Goal: Check status: Check status

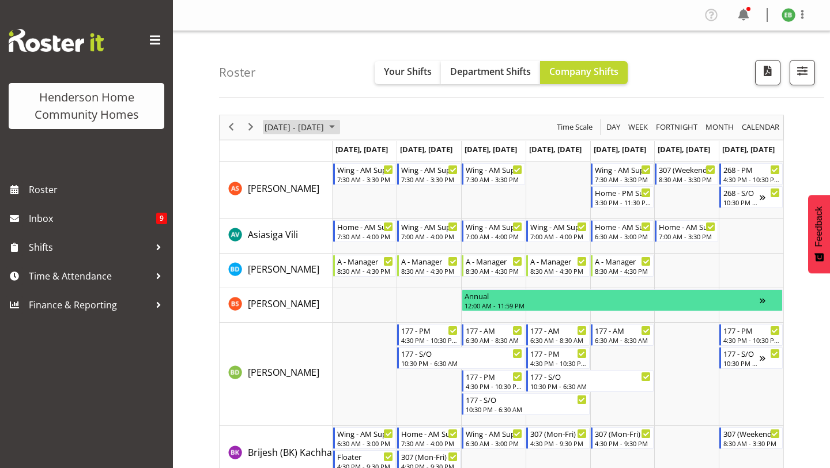
click at [321, 129] on span "July 08 - 14, 2024" at bounding box center [294, 127] width 62 height 14
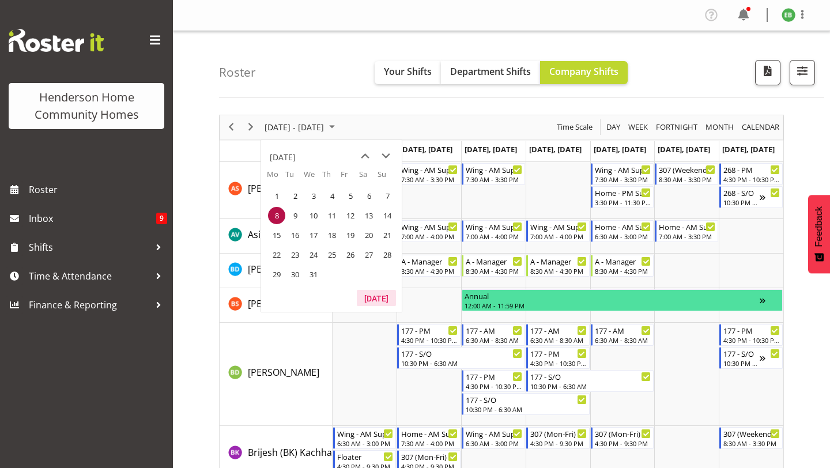
click at [374, 296] on button "Today" at bounding box center [376, 298] width 39 height 16
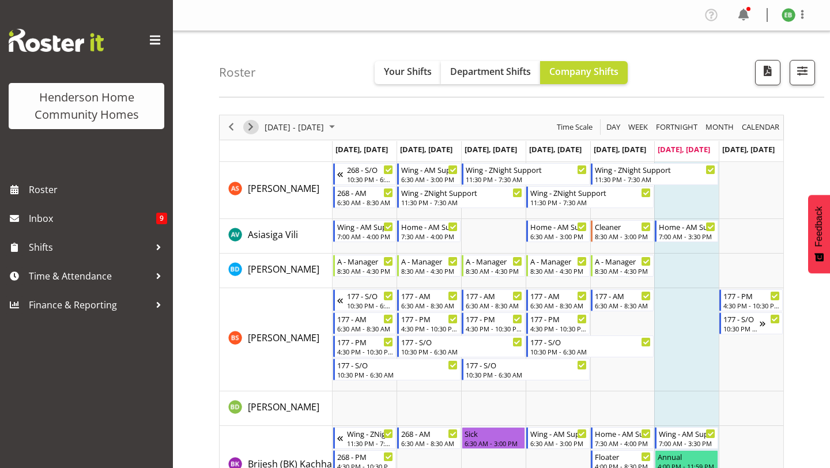
click at [255, 124] on span "Next" at bounding box center [251, 127] width 14 height 14
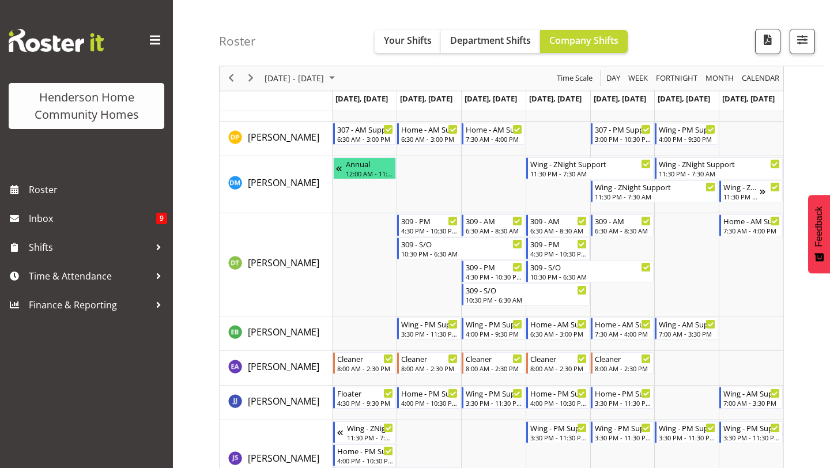
scroll to position [396, 0]
click at [315, 88] on div "August 18 - 24, 2025" at bounding box center [300, 78] width 81 height 24
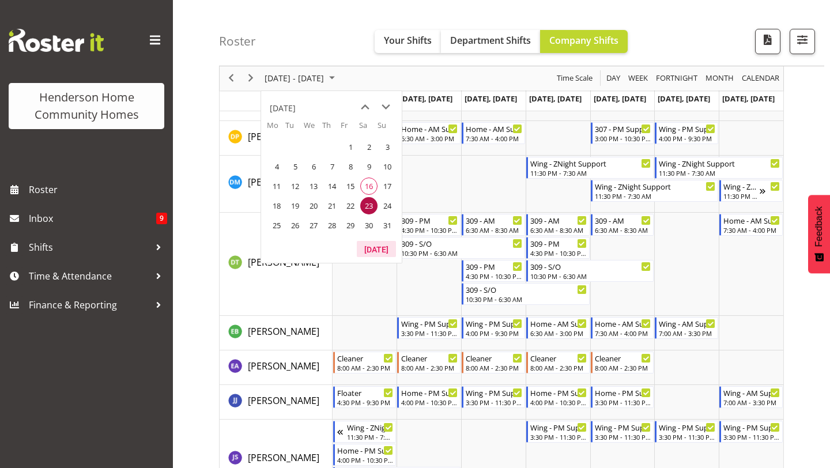
click at [381, 251] on button "Today" at bounding box center [376, 249] width 39 height 16
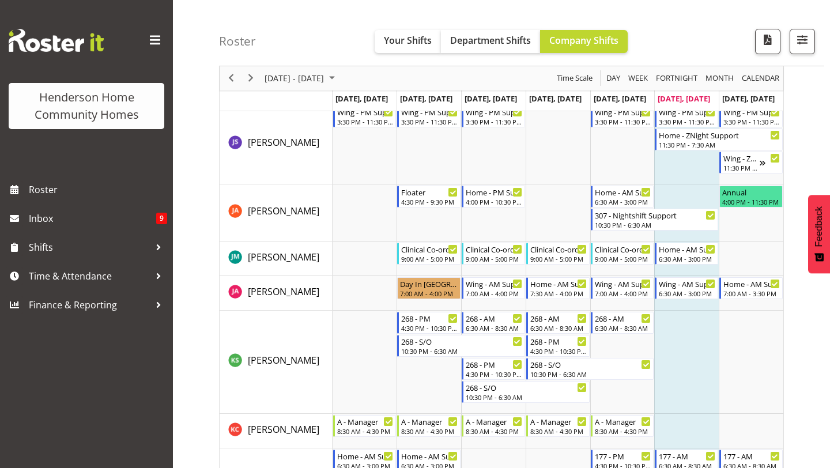
scroll to position [801, 0]
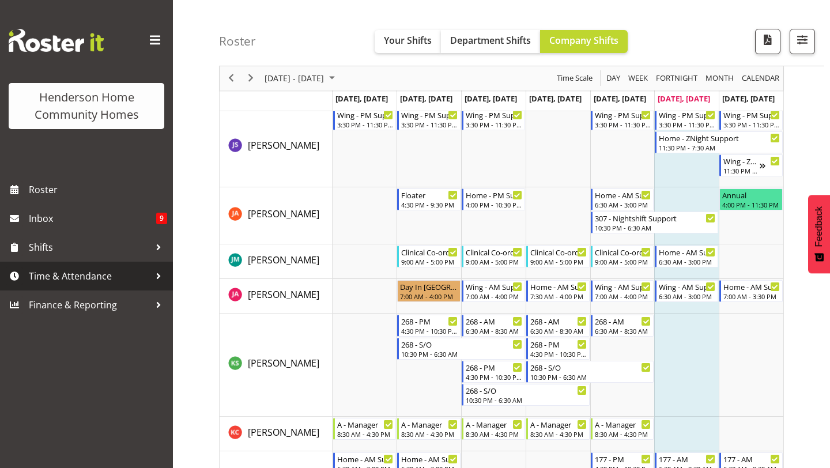
click at [40, 267] on link "Time & Attendance" at bounding box center [86, 276] width 173 height 29
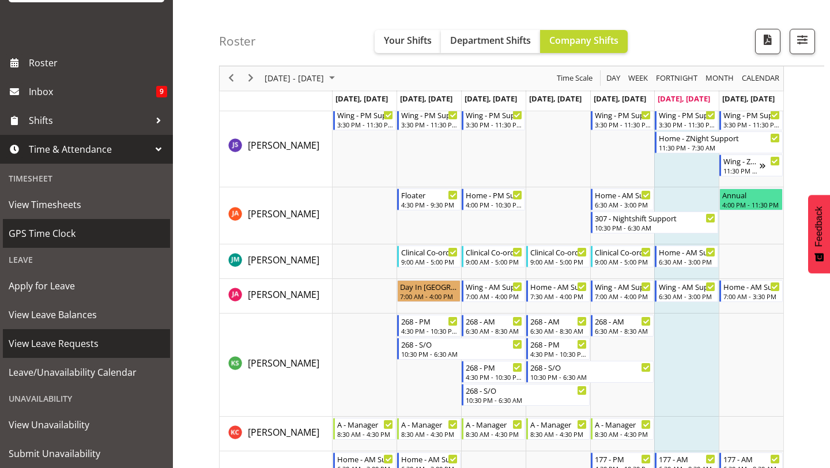
scroll to position [135, 0]
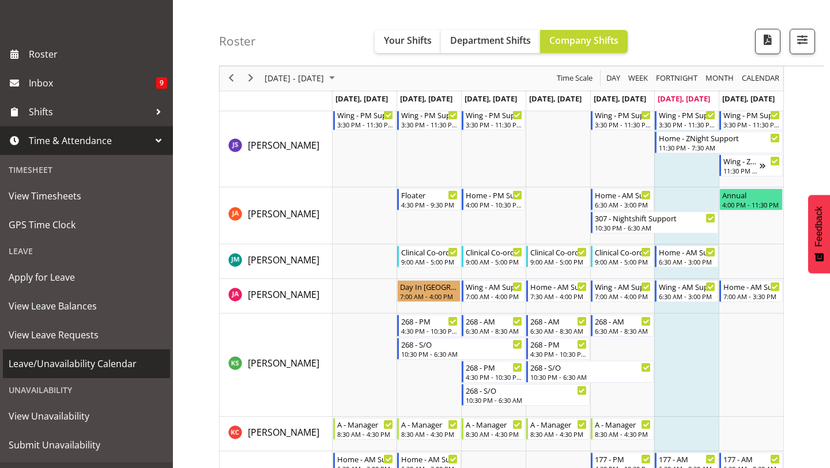
click at [98, 365] on span "Leave/Unavailability Calendar" at bounding box center [87, 363] width 156 height 17
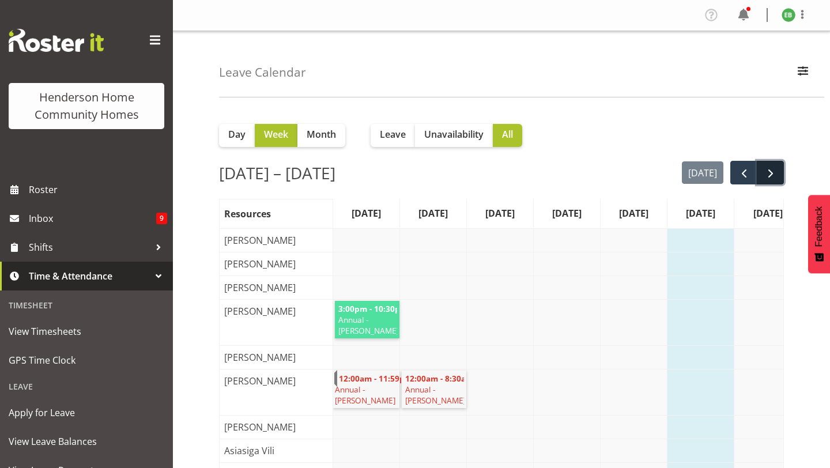
click at [775, 181] on button "next" at bounding box center [769, 173] width 27 height 24
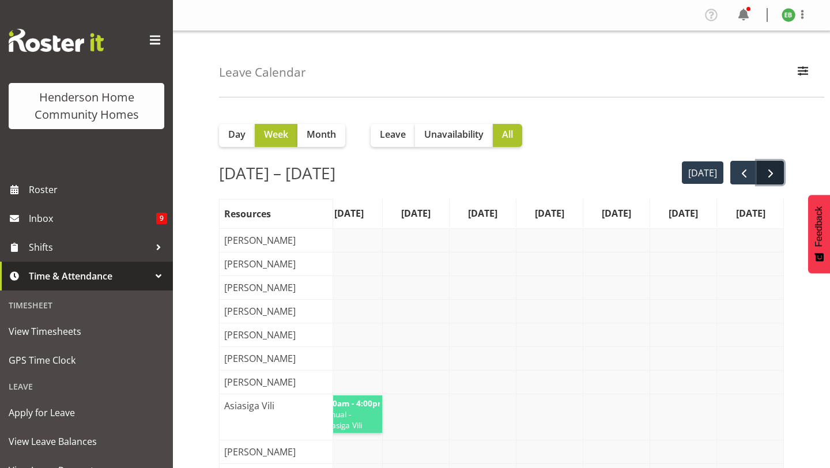
click at [777, 175] on span "next" at bounding box center [770, 174] width 14 height 14
click at [768, 167] on span "next" at bounding box center [770, 174] width 14 height 14
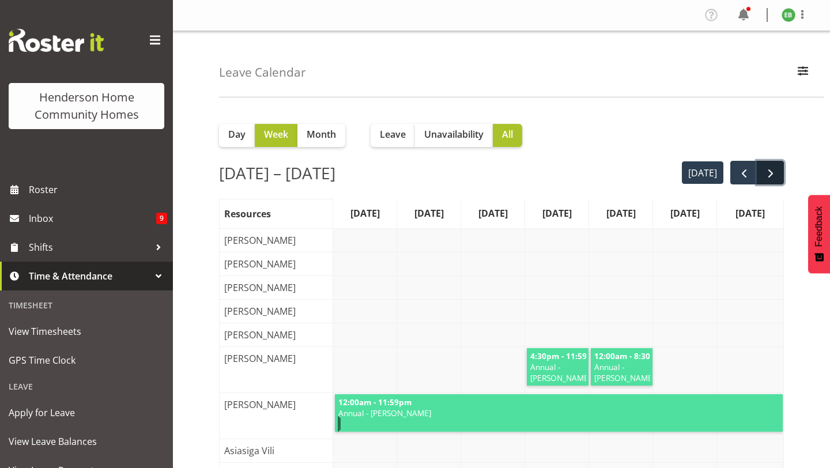
click at [770, 177] on span "next" at bounding box center [770, 174] width 14 height 14
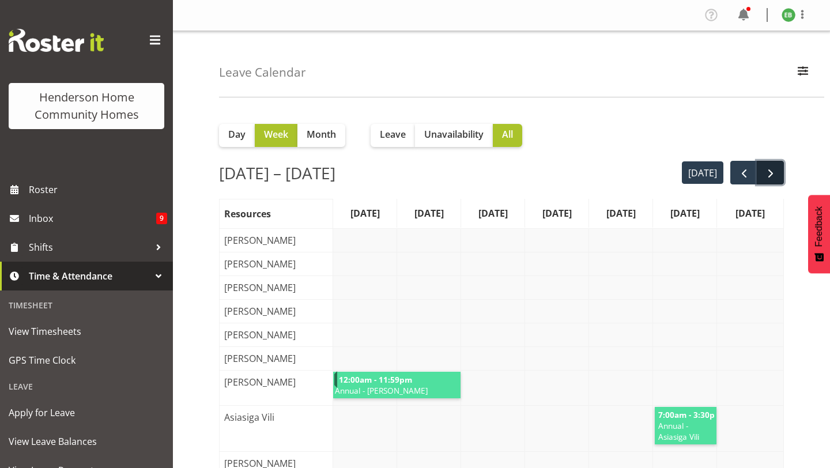
click at [773, 169] on span "next" at bounding box center [770, 174] width 14 height 14
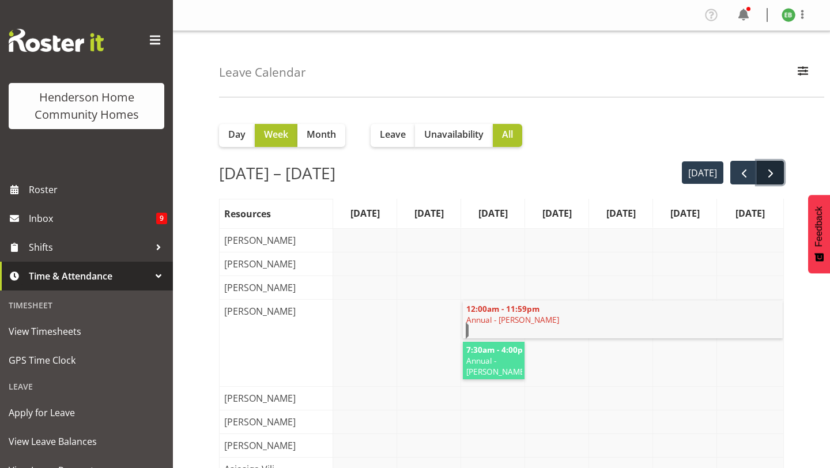
click at [776, 181] on button "next" at bounding box center [769, 173] width 27 height 24
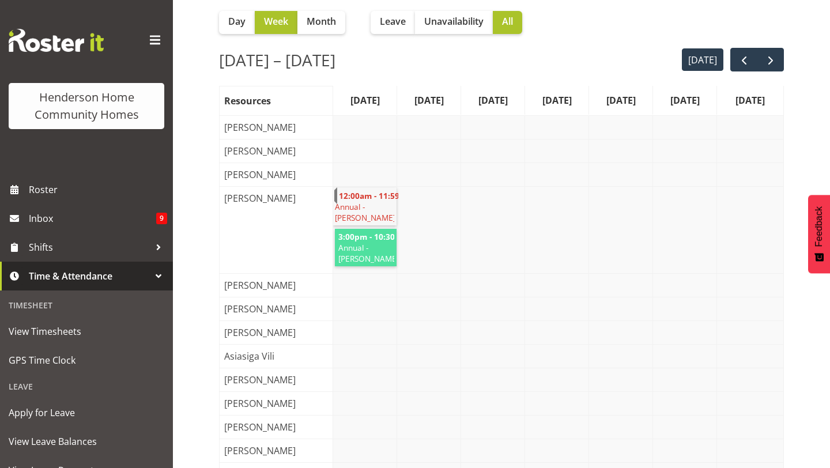
scroll to position [65, 0]
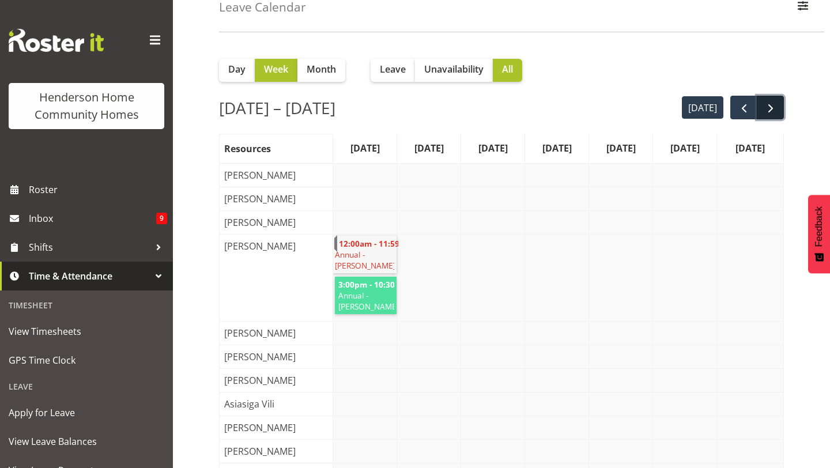
click at [770, 114] on span "next" at bounding box center [770, 108] width 14 height 14
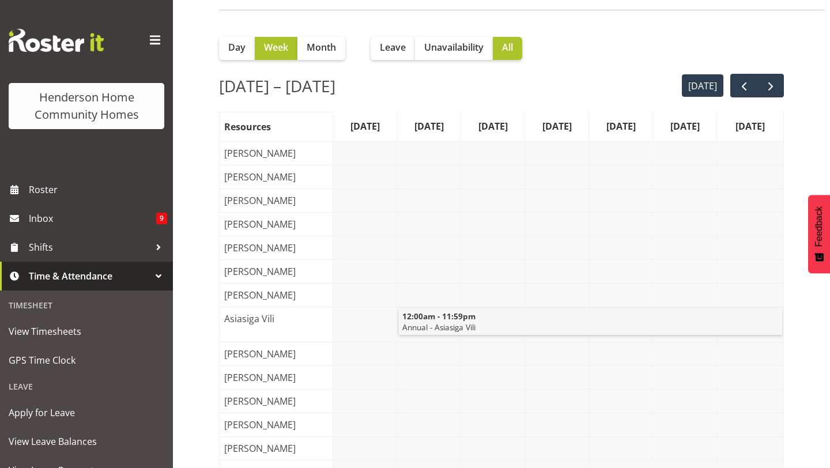
scroll to position [0, 0]
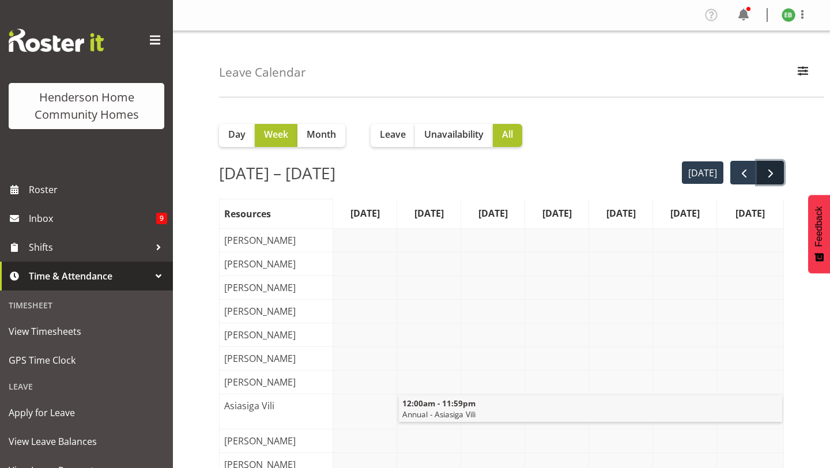
click at [780, 171] on button "next" at bounding box center [769, 173] width 27 height 24
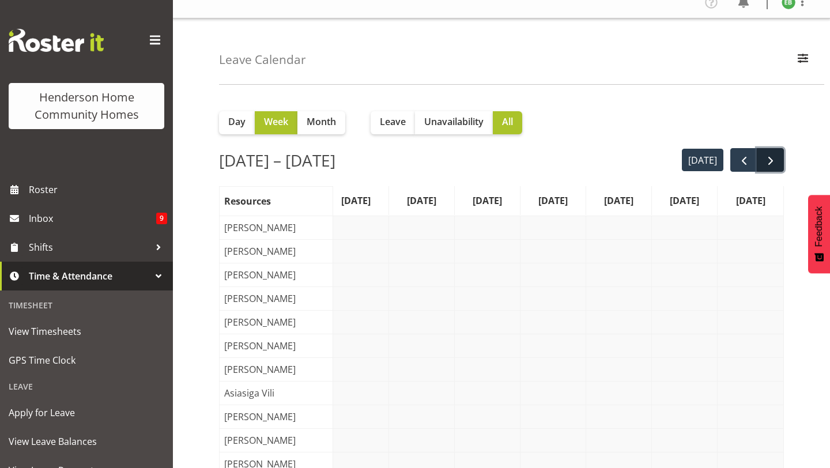
click at [767, 160] on span "next" at bounding box center [770, 161] width 14 height 14
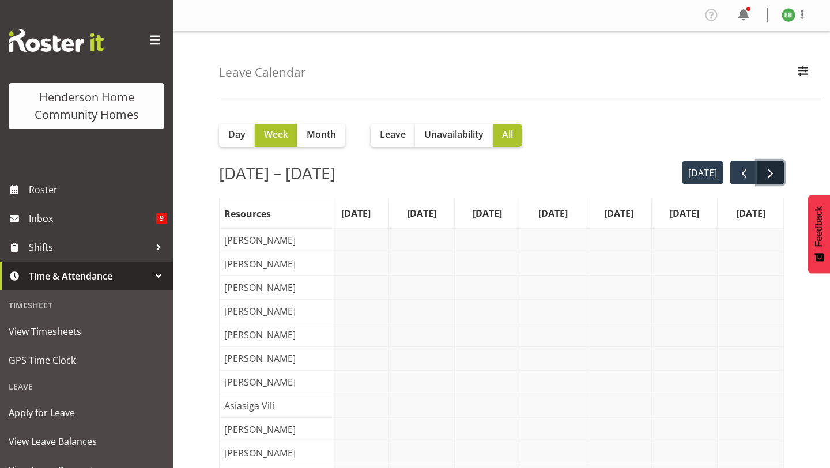
click at [777, 179] on button "next" at bounding box center [769, 173] width 27 height 24
click at [772, 177] on span "next" at bounding box center [770, 174] width 14 height 14
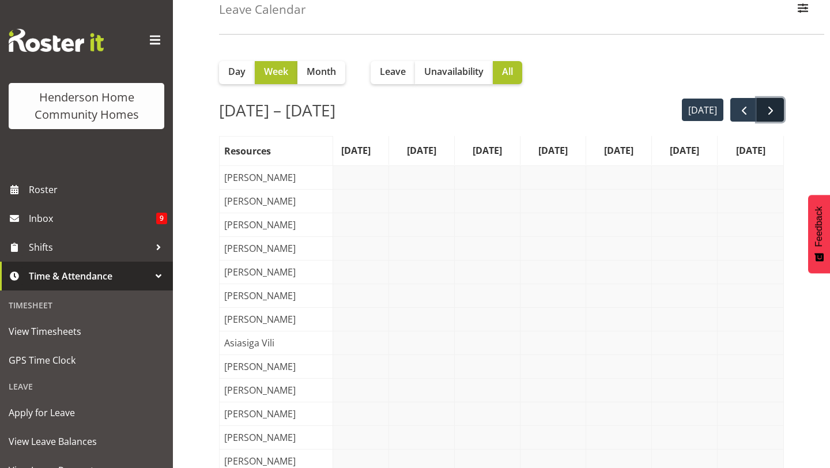
click at [773, 112] on span "next" at bounding box center [770, 111] width 14 height 14
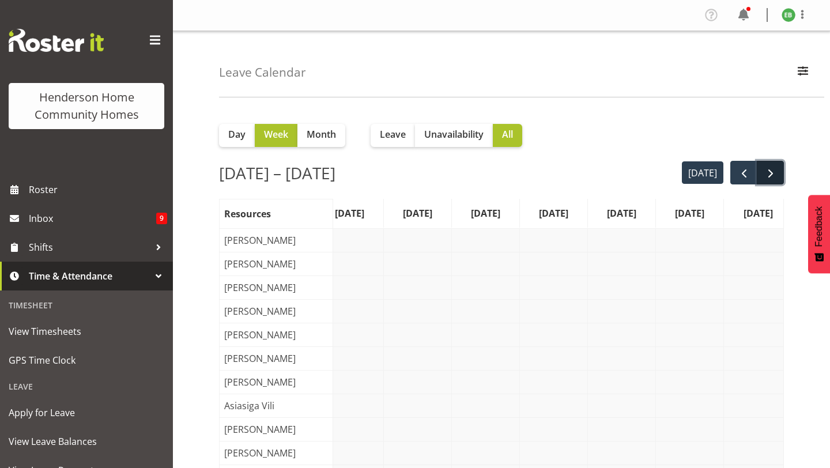
click at [773, 168] on span "next" at bounding box center [770, 174] width 14 height 14
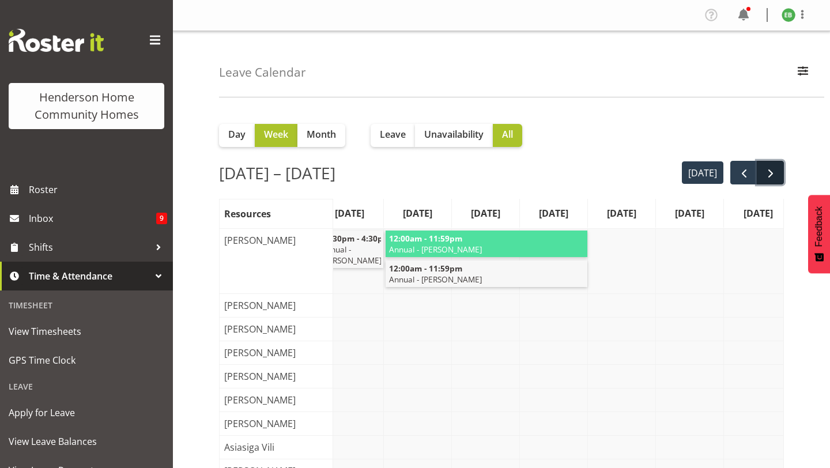
click at [775, 176] on span "next" at bounding box center [770, 174] width 14 height 14
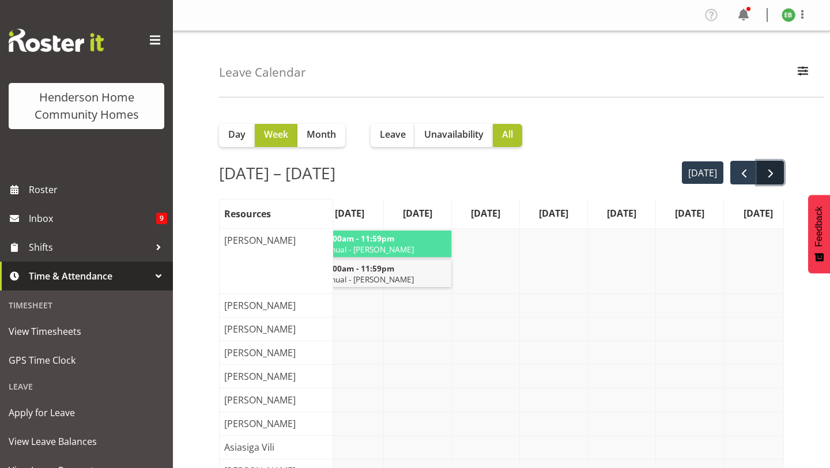
click at [770, 172] on span "next" at bounding box center [770, 174] width 14 height 14
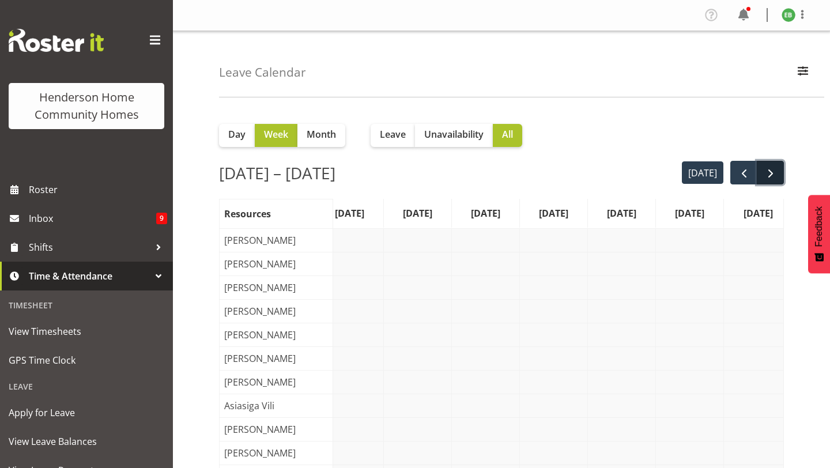
click at [780, 175] on button "next" at bounding box center [769, 173] width 27 height 24
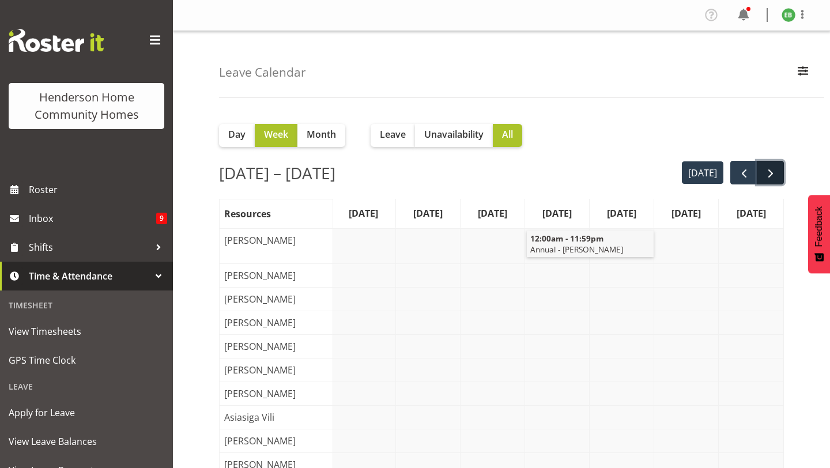
click at [771, 173] on span "next" at bounding box center [770, 174] width 14 height 14
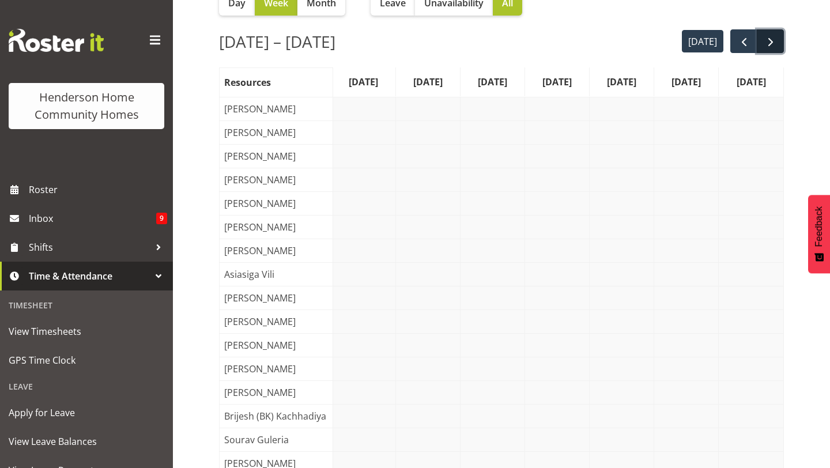
click at [776, 47] on span "next" at bounding box center [770, 42] width 14 height 14
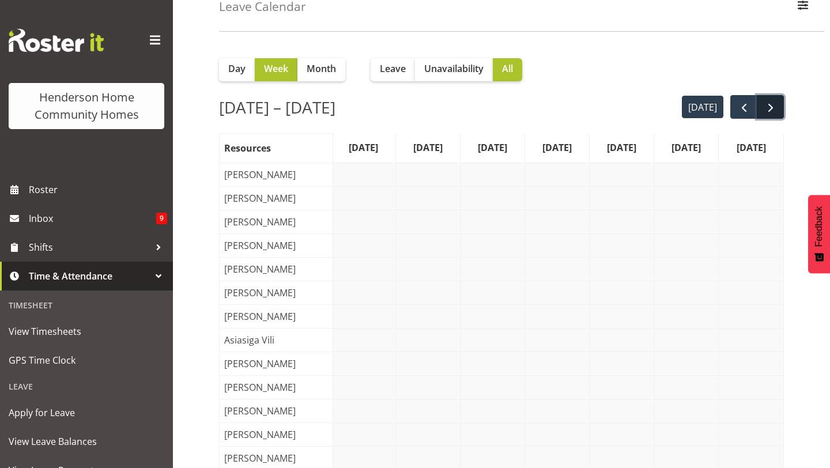
click at [777, 101] on button "next" at bounding box center [769, 107] width 27 height 24
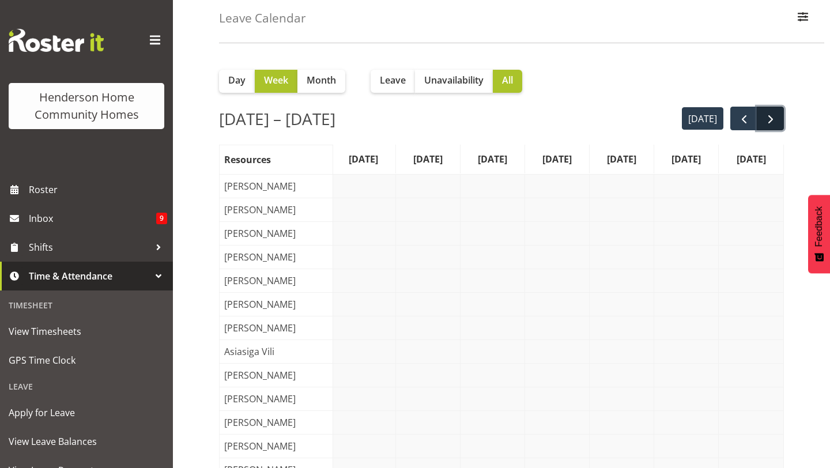
click at [773, 115] on span "next" at bounding box center [770, 119] width 14 height 14
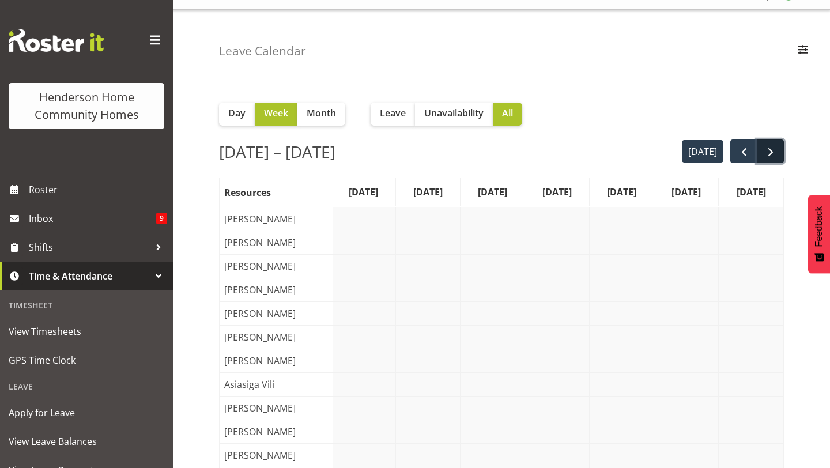
click at [767, 156] on span "next" at bounding box center [770, 152] width 14 height 14
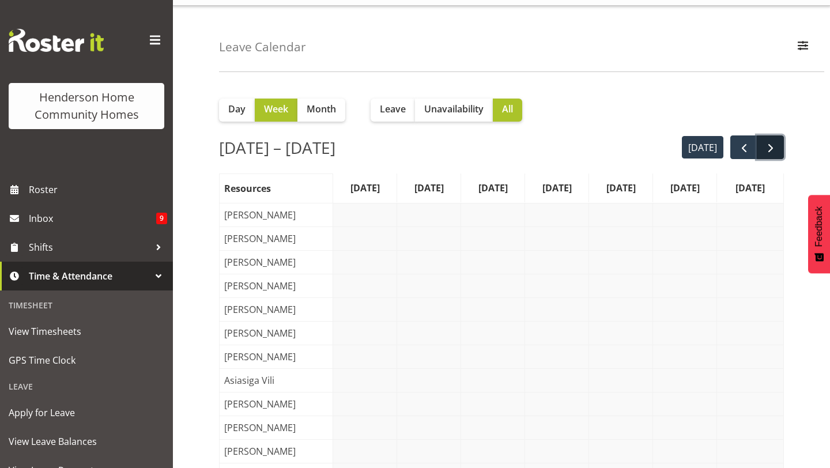
click at [763, 149] on span "next" at bounding box center [770, 148] width 14 height 14
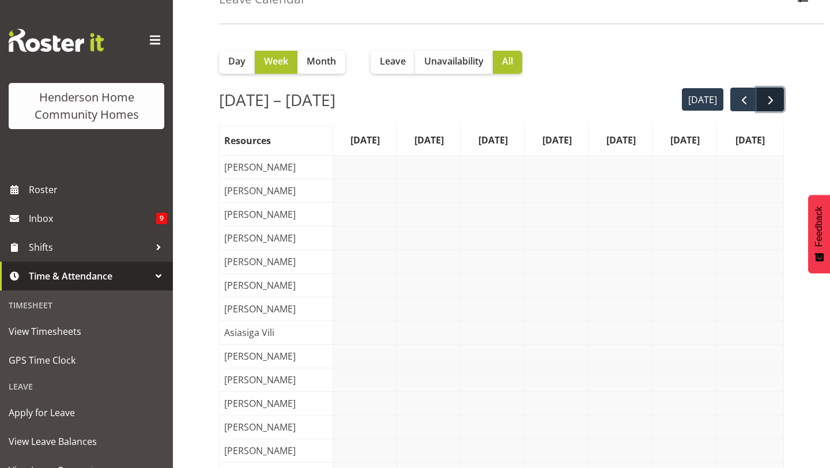
click at [776, 98] on span "next" at bounding box center [770, 100] width 14 height 14
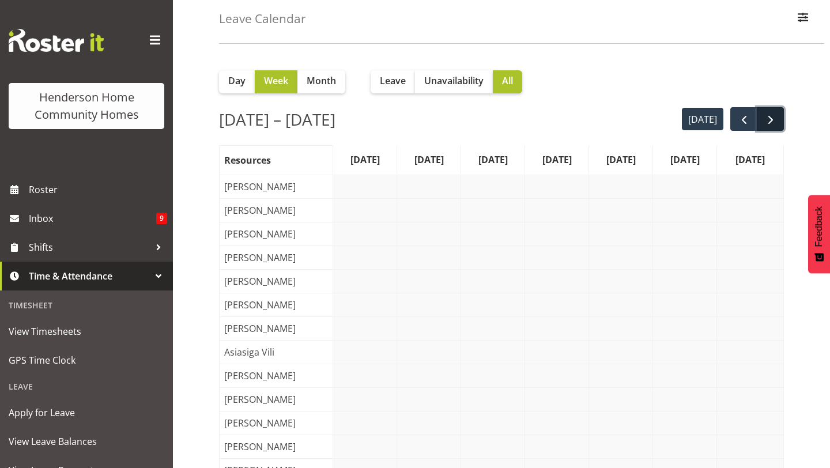
click at [777, 115] on button "next" at bounding box center [769, 119] width 27 height 24
